Goal: Find specific page/section: Find specific page/section

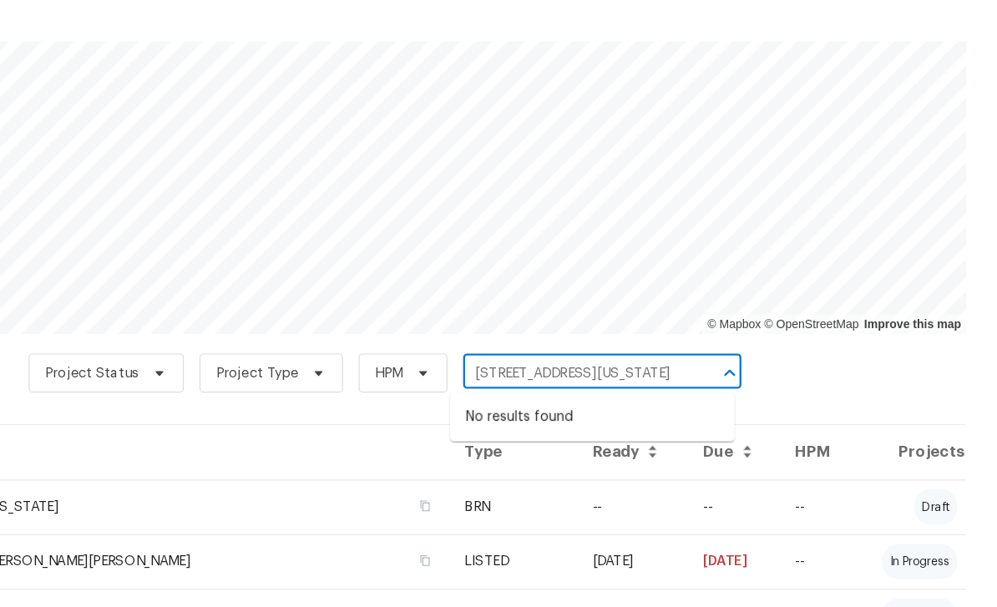
scroll to position [0, 56]
click at [735, 395] on div at bounding box center [756, 406] width 43 height 23
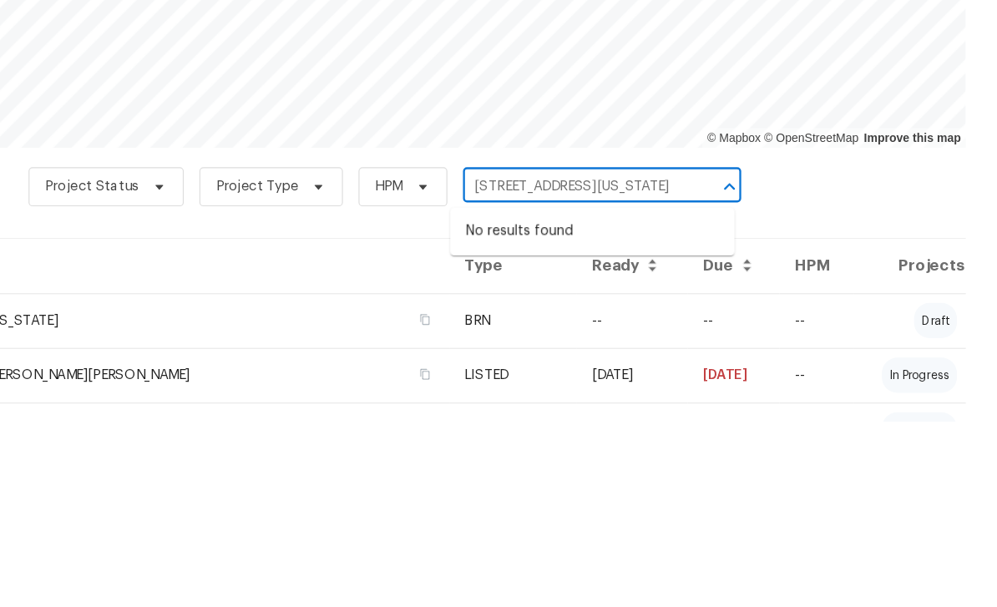
click at [735, 395] on div at bounding box center [756, 406] width 43 height 23
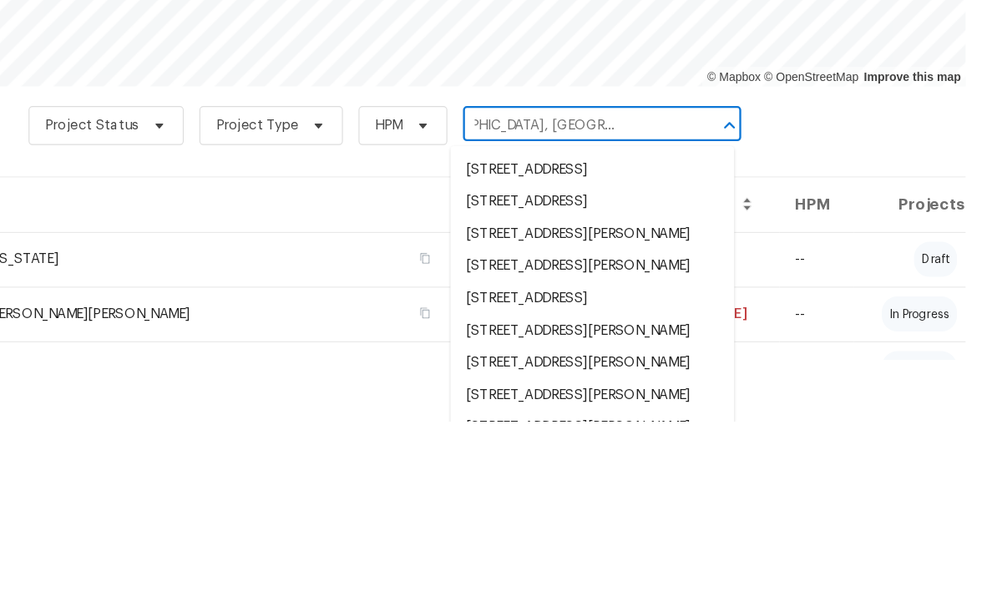
click at [565, 342] on input "[GEOGRAPHIC_DATA], [GEOGRAPHIC_DATA] 802" at bounding box center [635, 355] width 191 height 26
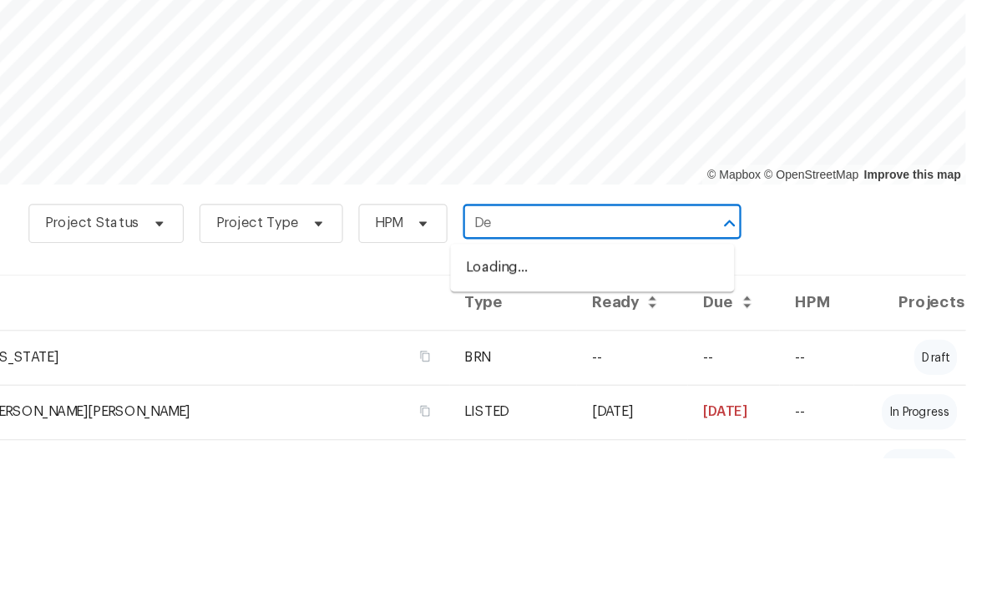
type input "D"
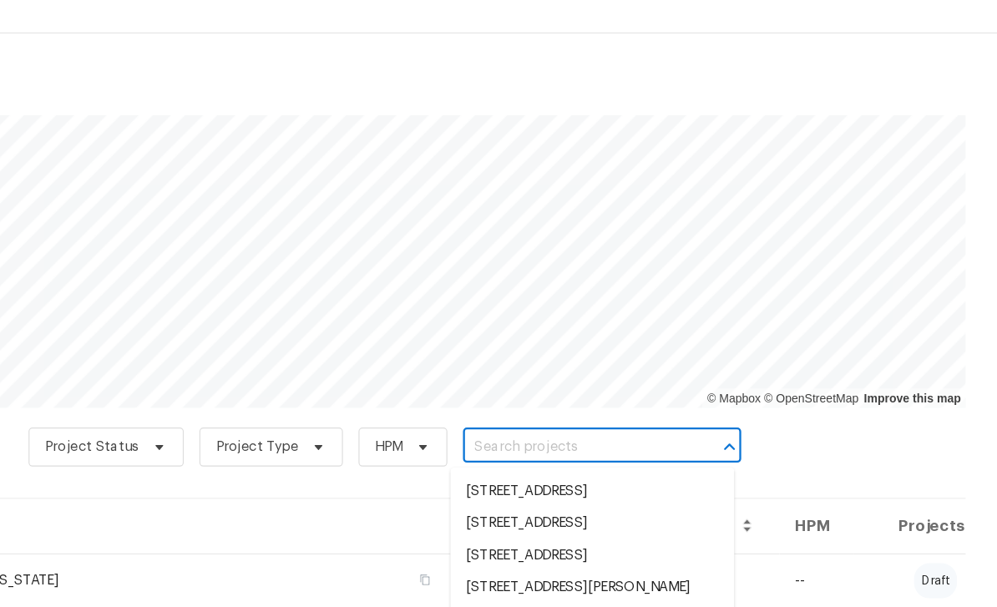
scroll to position [0, 0]
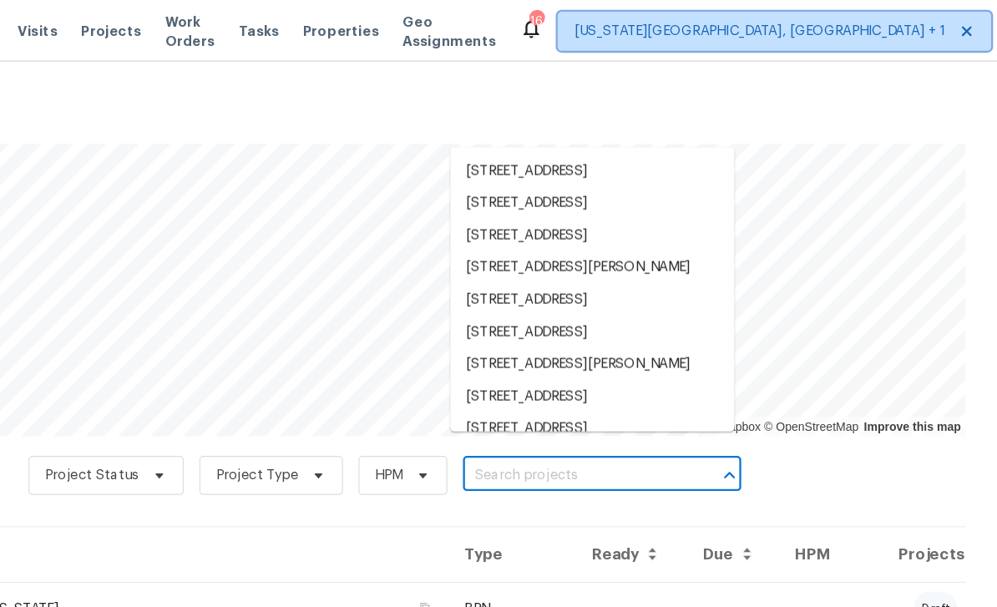
click at [636, 31] on span "[US_STATE][GEOGRAPHIC_DATA], [GEOGRAPHIC_DATA] + 1" at bounding box center [795, 26] width 318 height 17
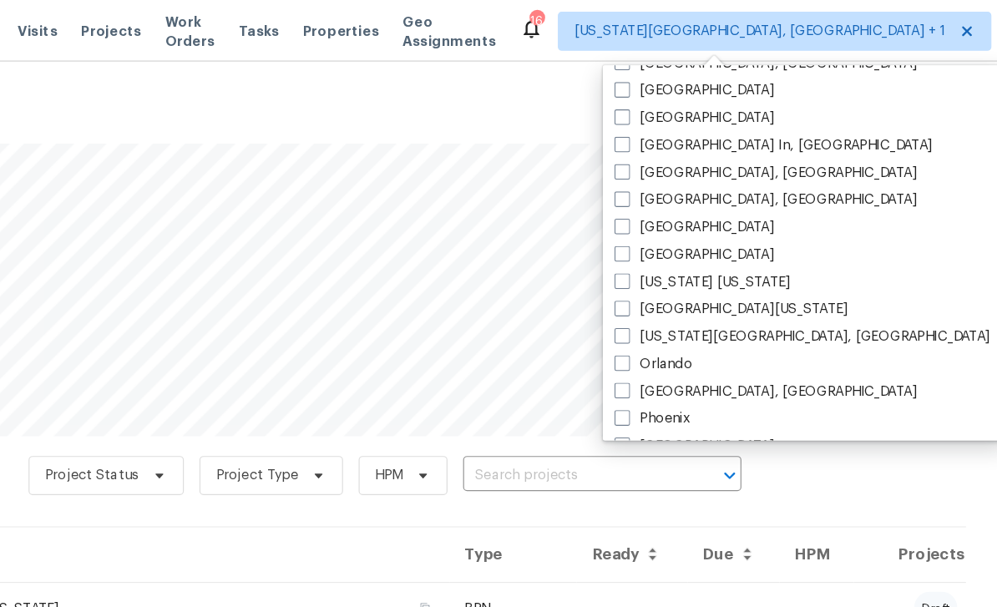
scroll to position [697, 0]
click at [670, 267] on span at bounding box center [676, 264] width 13 height 13
click at [670, 267] on input "[GEOGRAPHIC_DATA][US_STATE]" at bounding box center [675, 262] width 11 height 11
checkbox input "true"
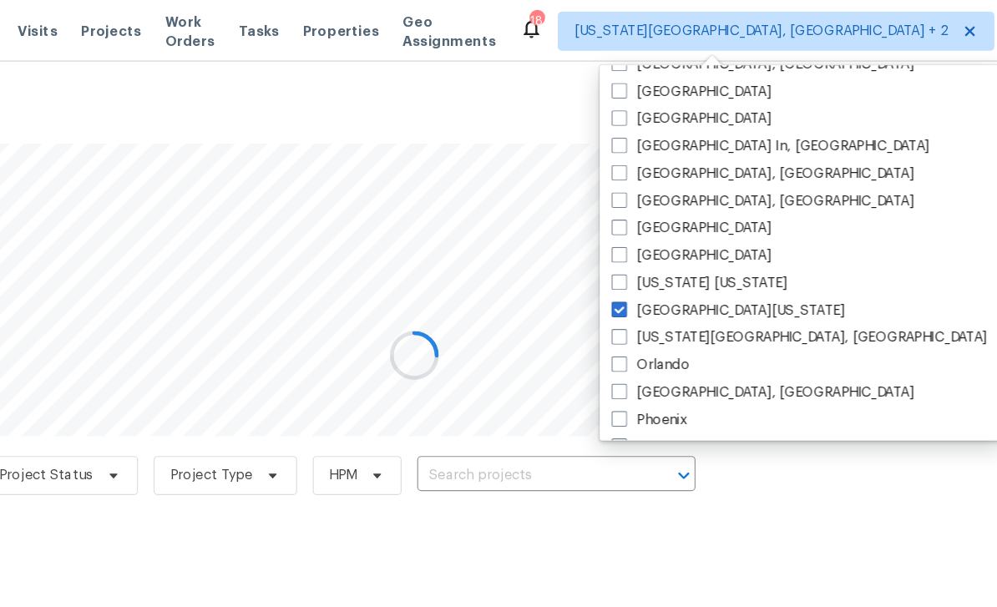
click at [434, 413] on div at bounding box center [498, 303] width 997 height 607
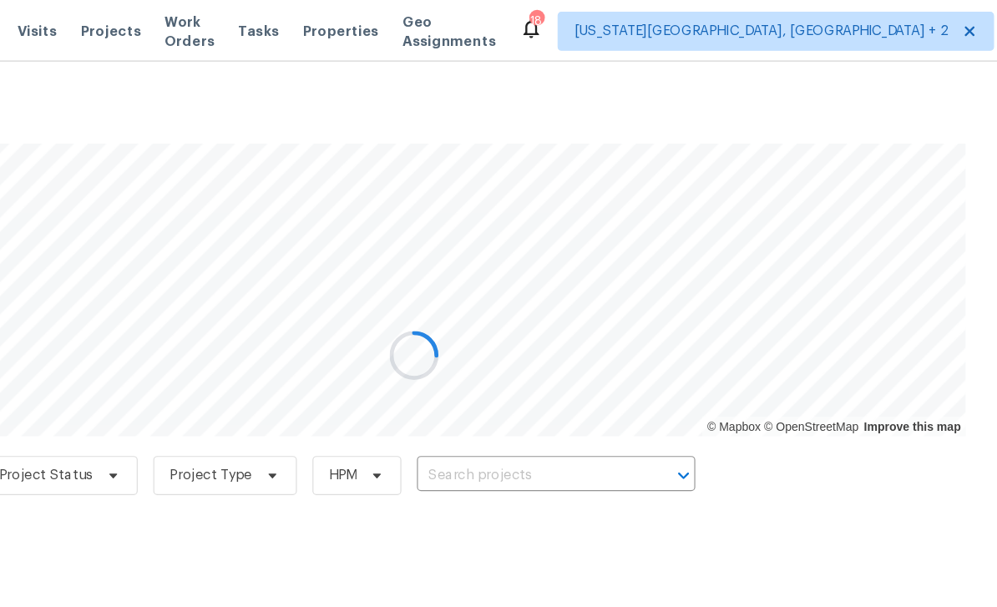
click at [477, 400] on div at bounding box center [498, 303] width 997 height 607
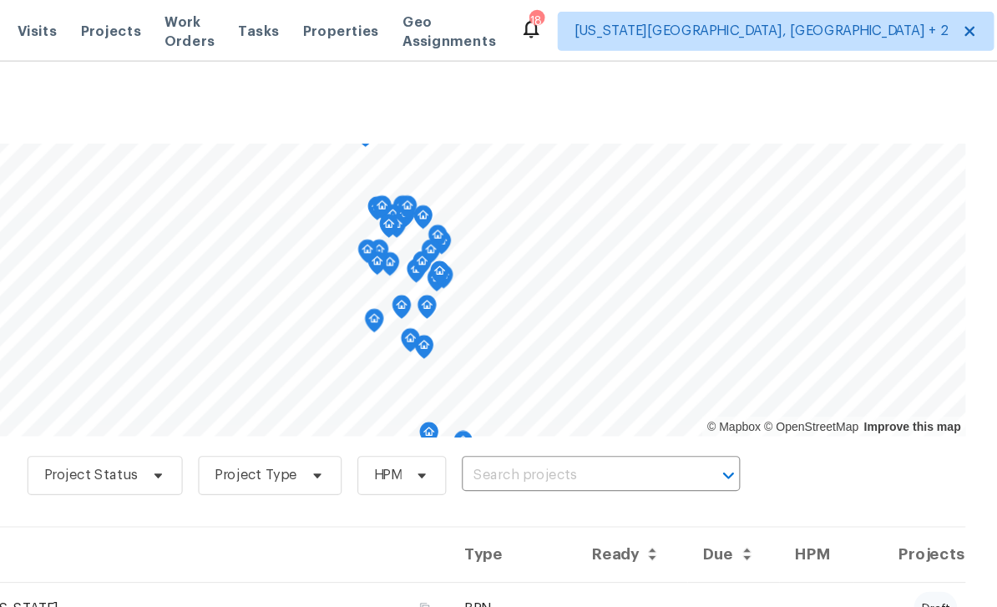
click at [540, 404] on input "text" at bounding box center [635, 407] width 191 height 26
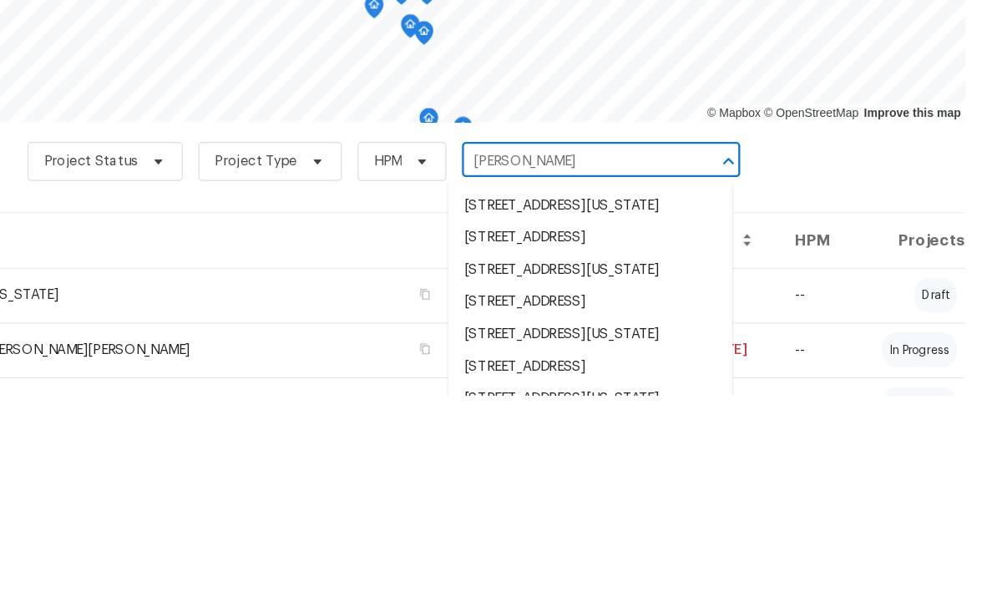
type input "anah"
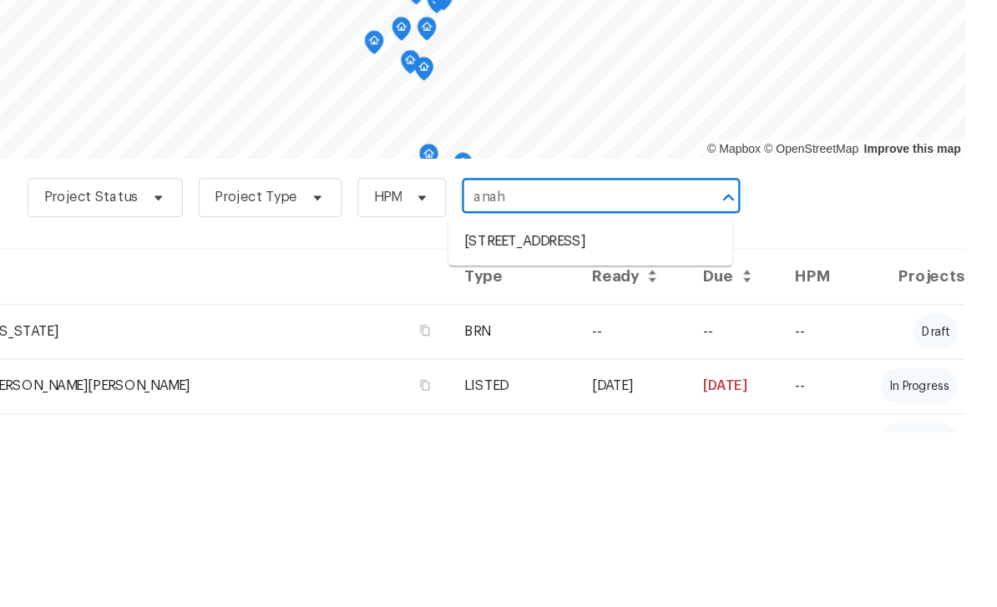
click at [528, 431] on li "[STREET_ADDRESS]" at bounding box center [649, 445] width 243 height 28
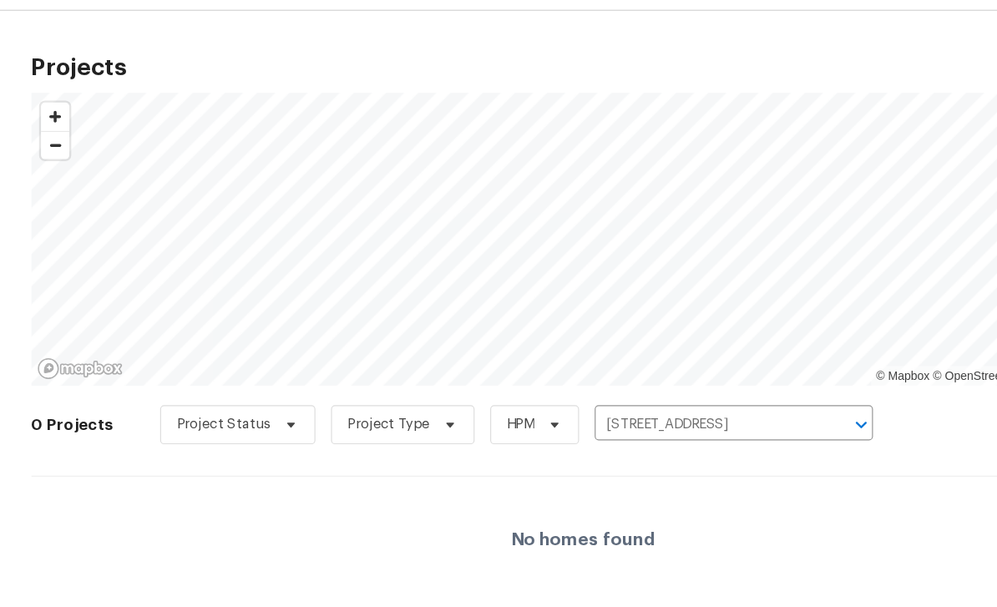
click at [715, 395] on button "Clear" at bounding box center [714, 406] width 23 height 23
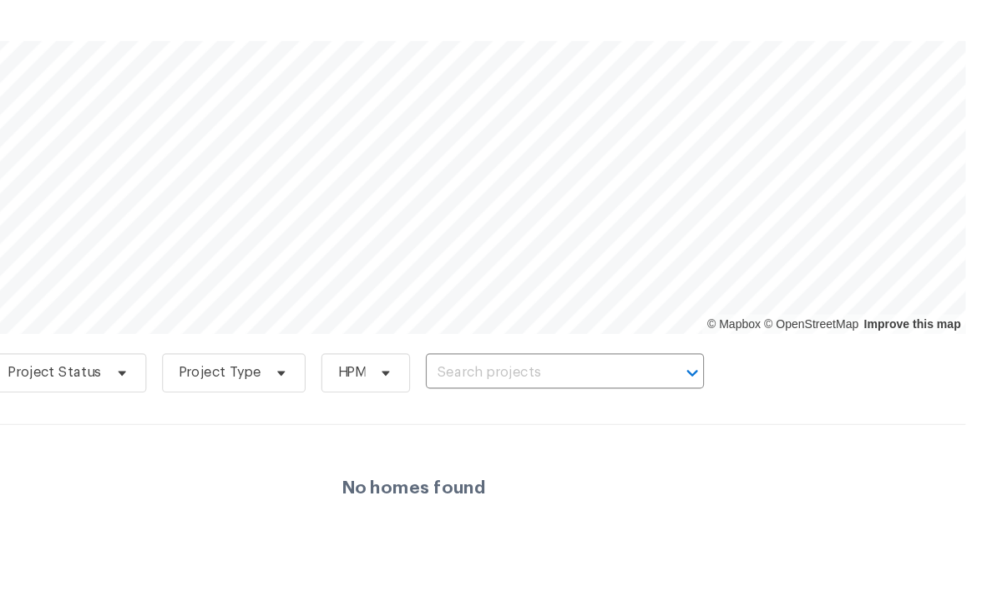
click at [510, 394] on input "text" at bounding box center [604, 407] width 191 height 26
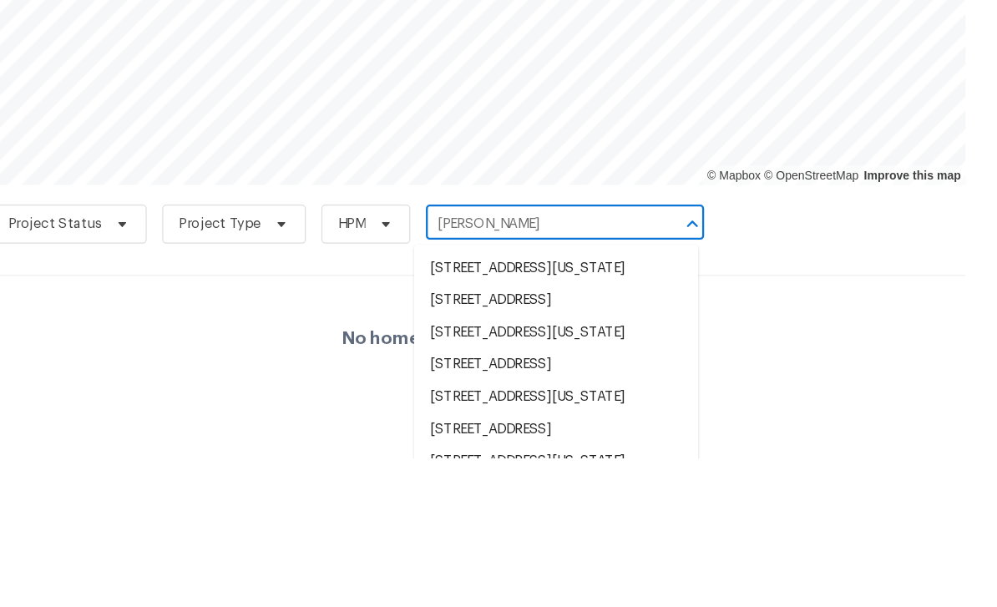
type input "anah"
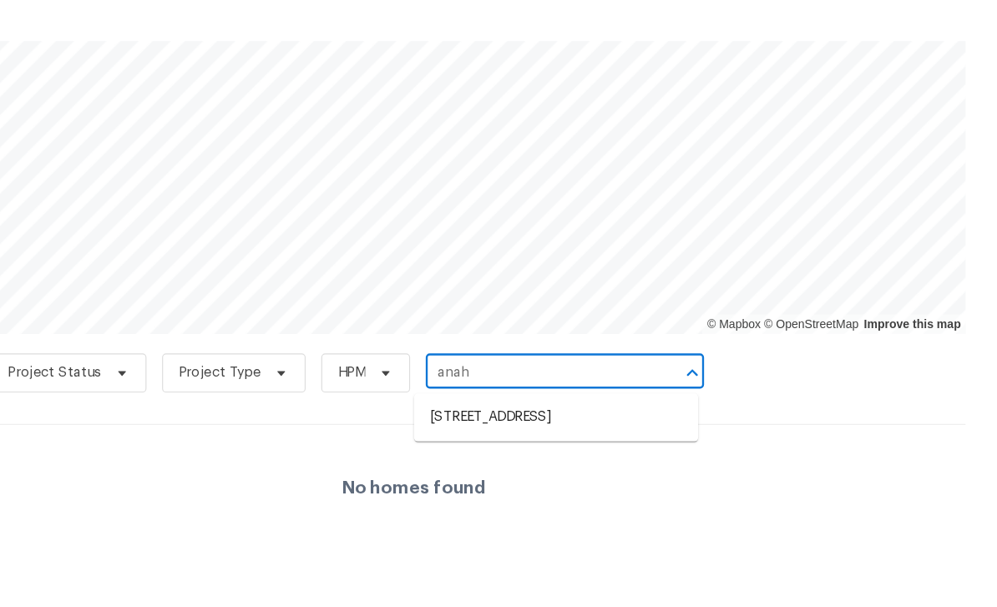
click at [499, 431] on li "[STREET_ADDRESS]" at bounding box center [620, 445] width 243 height 28
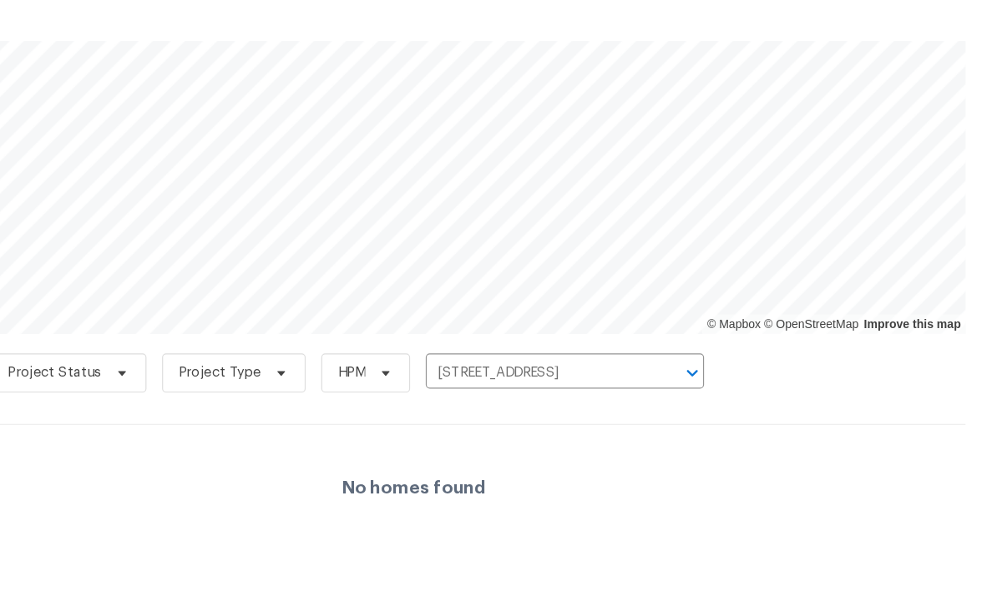
click at [707, 398] on icon "Clear" at bounding box center [715, 406] width 17 height 17
click at [509, 394] on input "text" at bounding box center [604, 407] width 191 height 26
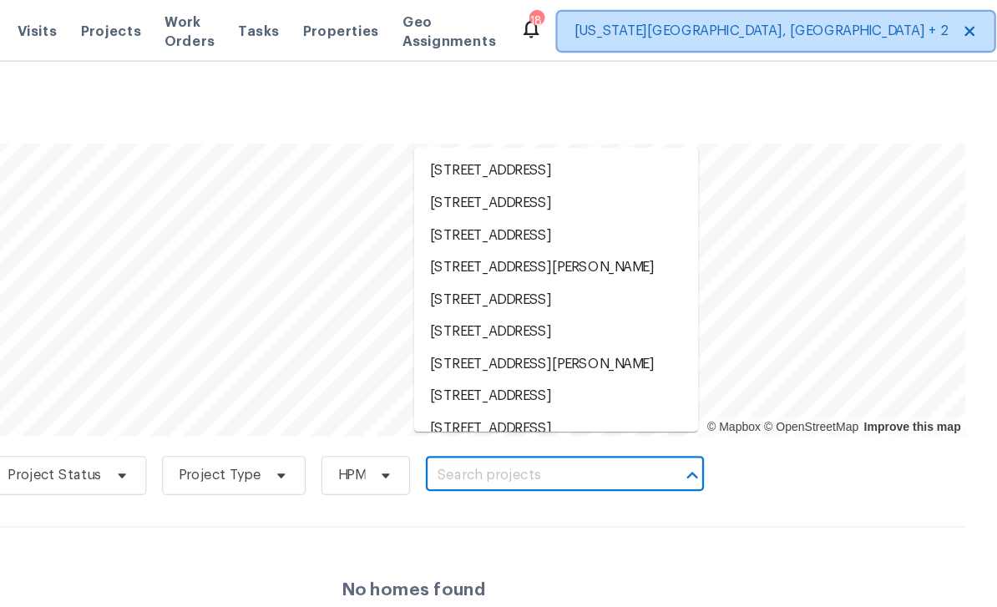
click at [621, 37] on span "[US_STATE][GEOGRAPHIC_DATA], [GEOGRAPHIC_DATA] + 2" at bounding box center [807, 26] width 373 height 33
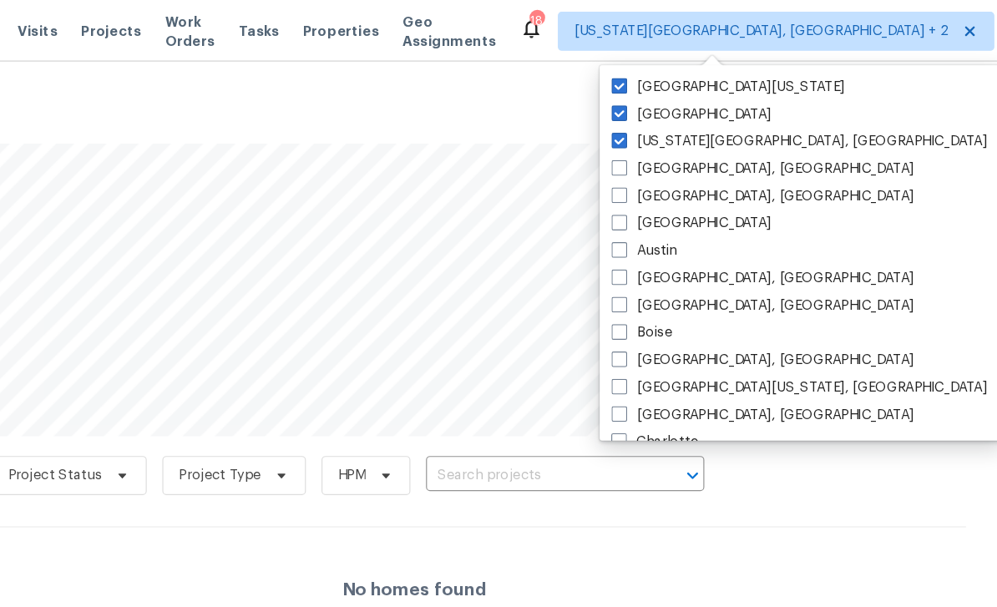
click at [509, 419] on input "text" at bounding box center [604, 407] width 191 height 26
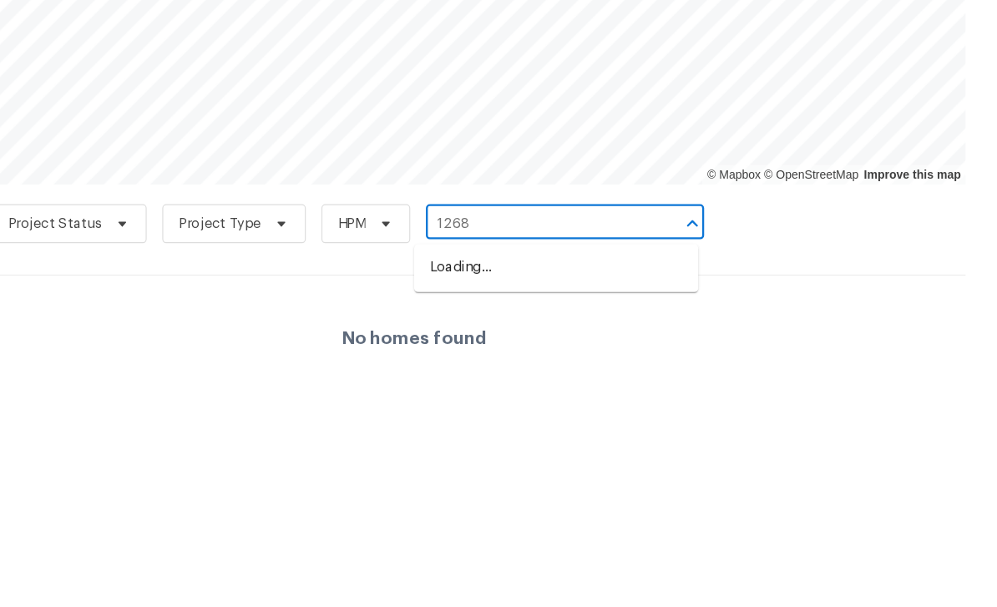
type input "12682"
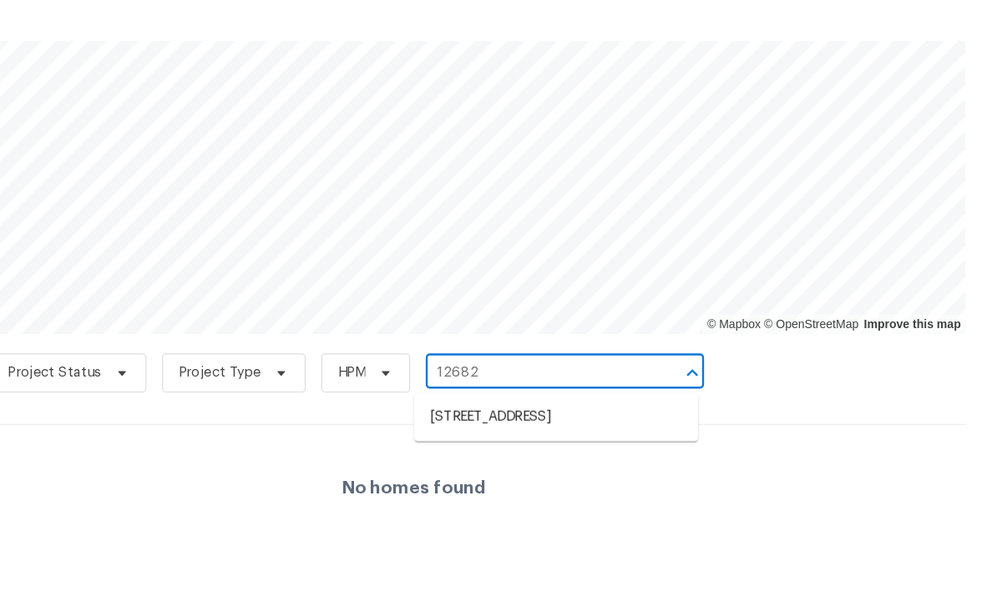
click at [499, 431] on li "[STREET_ADDRESS]" at bounding box center [620, 445] width 243 height 28
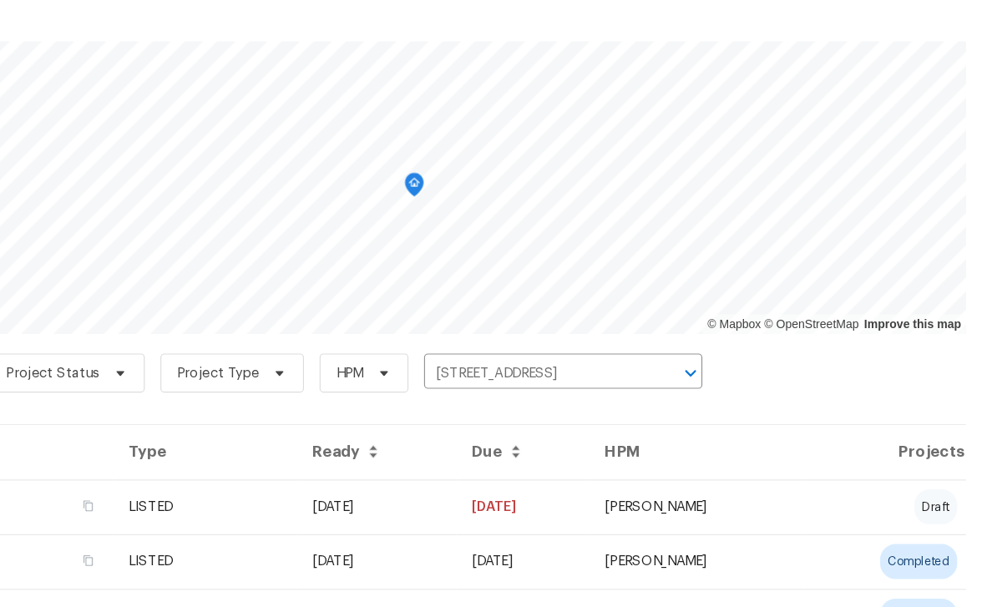
click at [134, 498] on td "[STREET_ADDRESS]" at bounding box center [134, 521] width 214 height 47
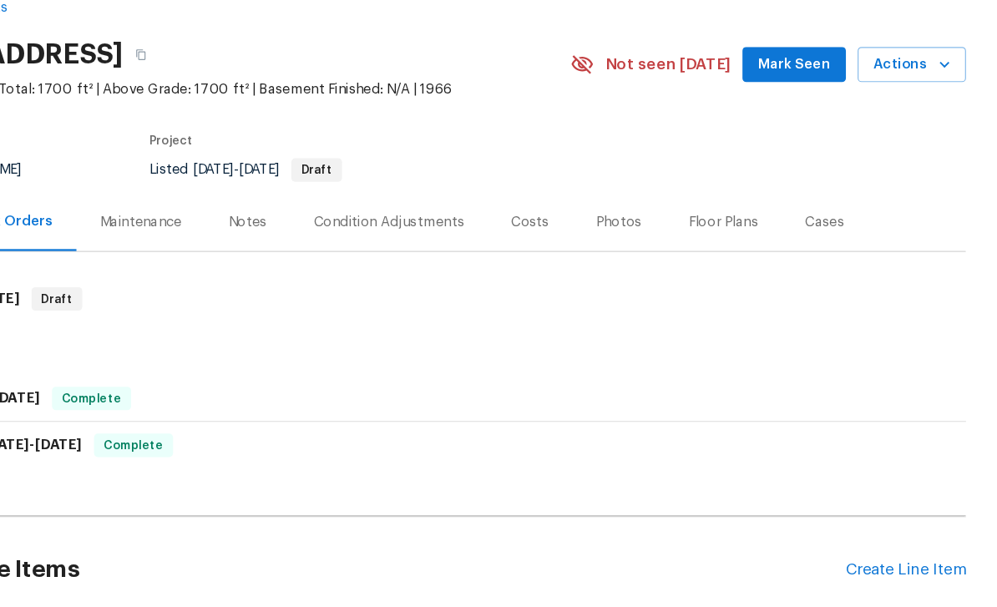
click at [654, 270] on div "Photos" at bounding box center [673, 278] width 39 height 17
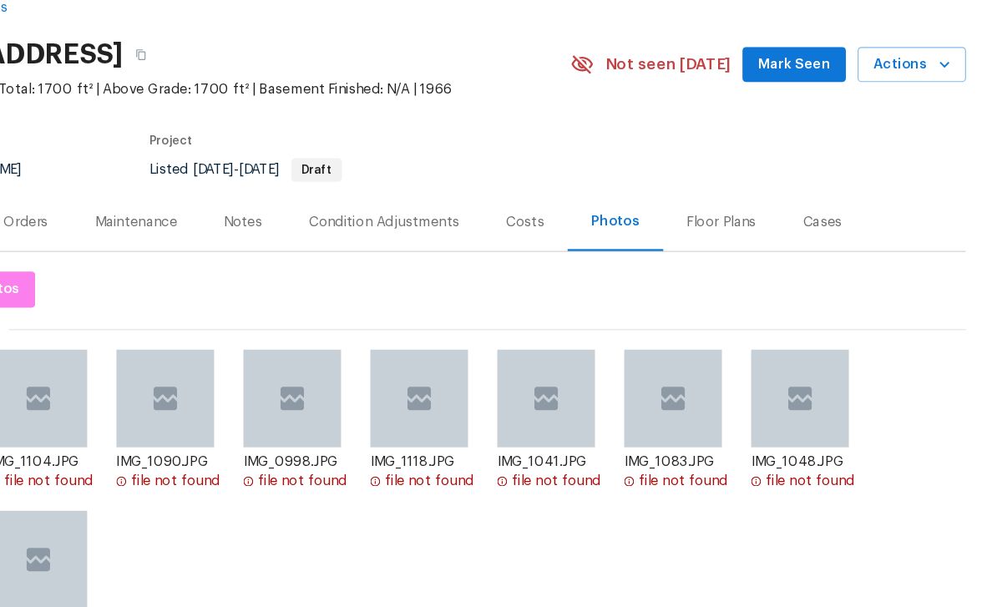
click at [732, 270] on div "Floor Plans" at bounding box center [761, 278] width 59 height 17
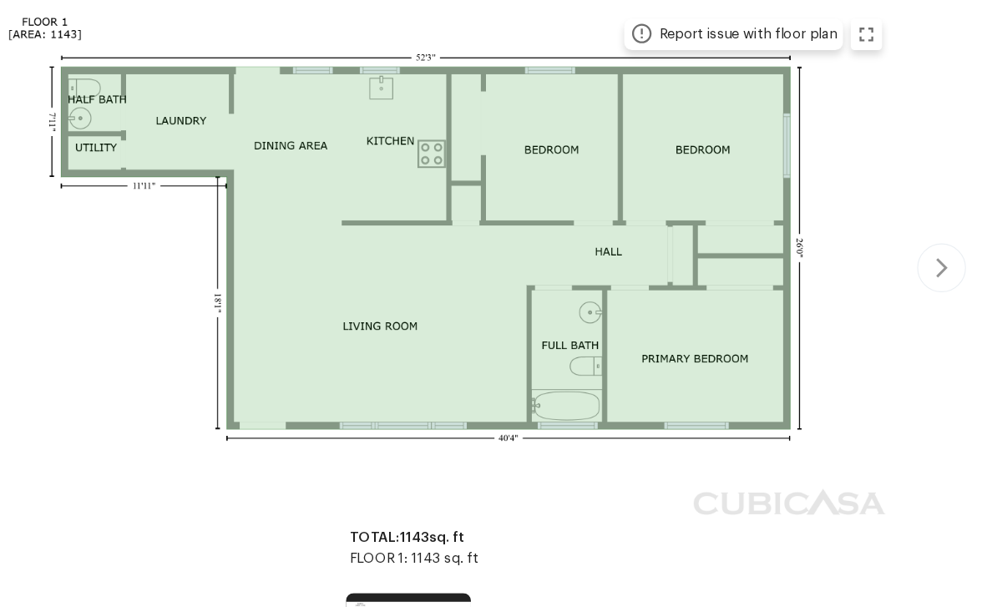
scroll to position [285, 0]
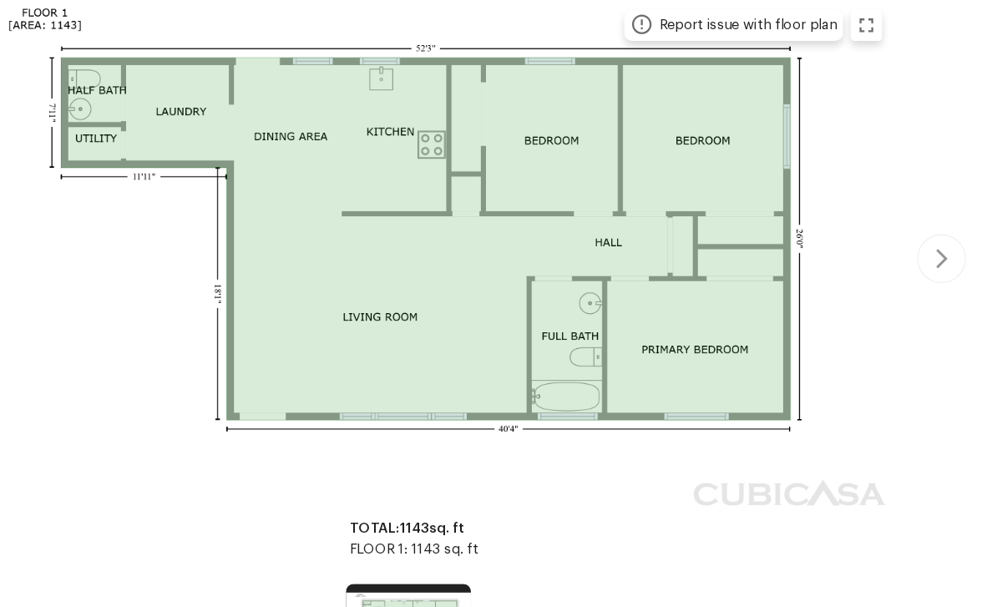
click at [807, 223] on div "Report issue with floor plan" at bounding box center [499, 309] width 944 height 447
click at [803, 215] on div "Report issue with floor plan" at bounding box center [499, 309] width 944 height 447
click at [811, 220] on div "Report issue with floor plan" at bounding box center [499, 309] width 944 height 447
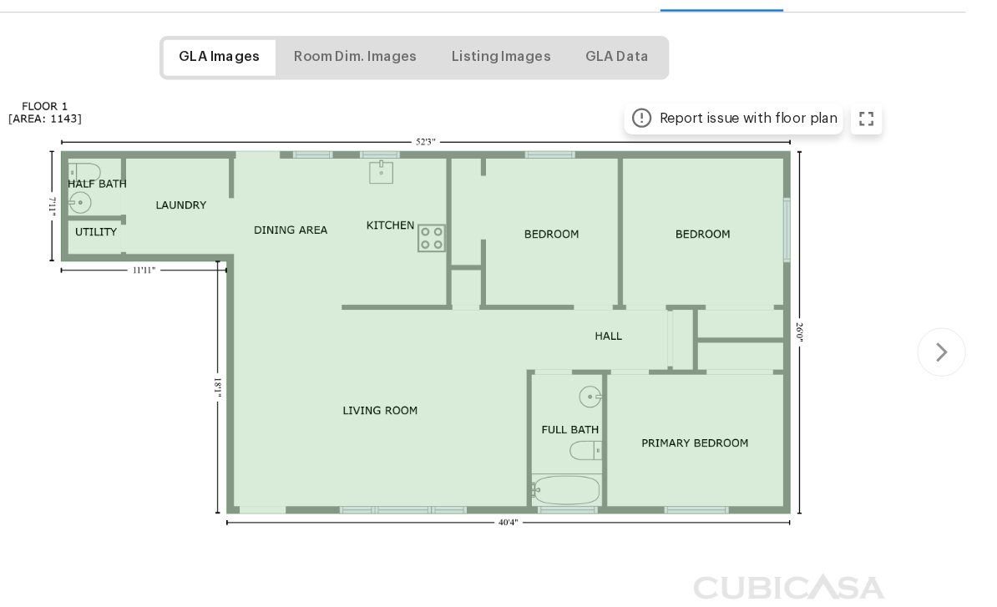
click at [807, 292] on div "Report issue with floor plan" at bounding box center [499, 389] width 944 height 447
